Goal: Find specific page/section: Find specific page/section

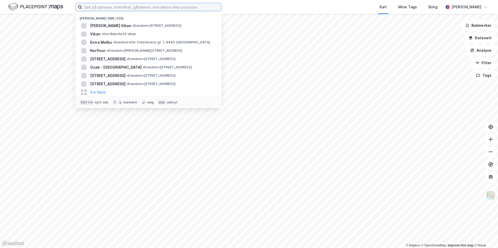
click at [129, 4] on input at bounding box center [151, 7] width 139 height 8
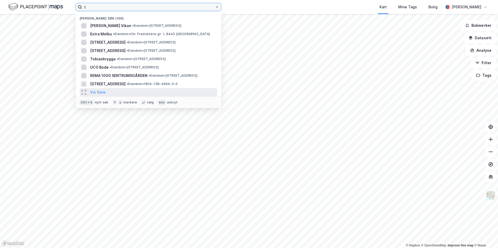
type input "t"
